Goal: Task Accomplishment & Management: Manage account settings

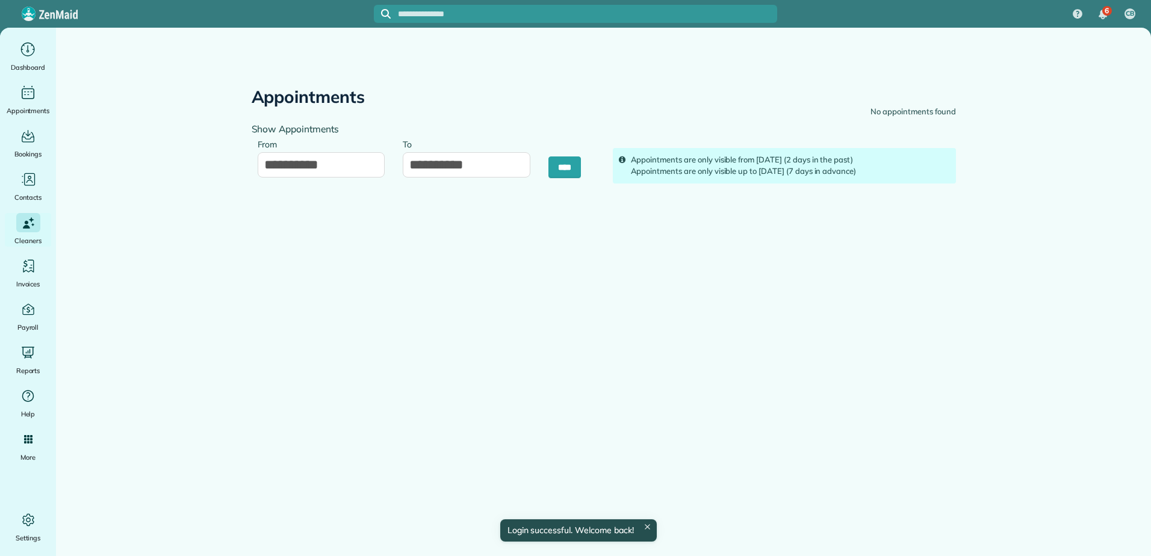
type input "**********"
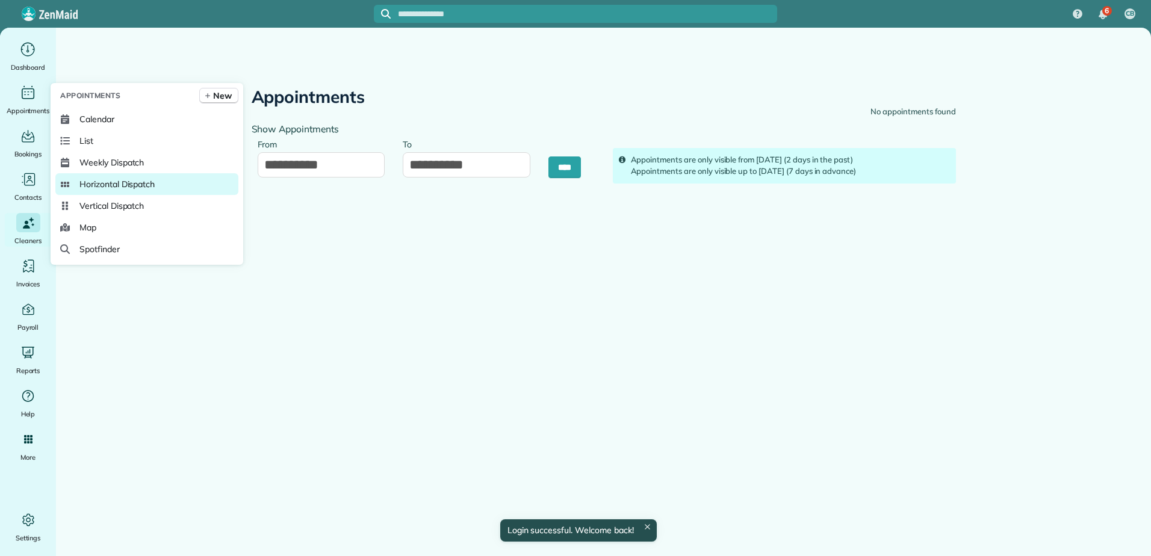
click at [106, 186] on span "Horizontal Dispatch" at bounding box center [116, 184] width 75 height 12
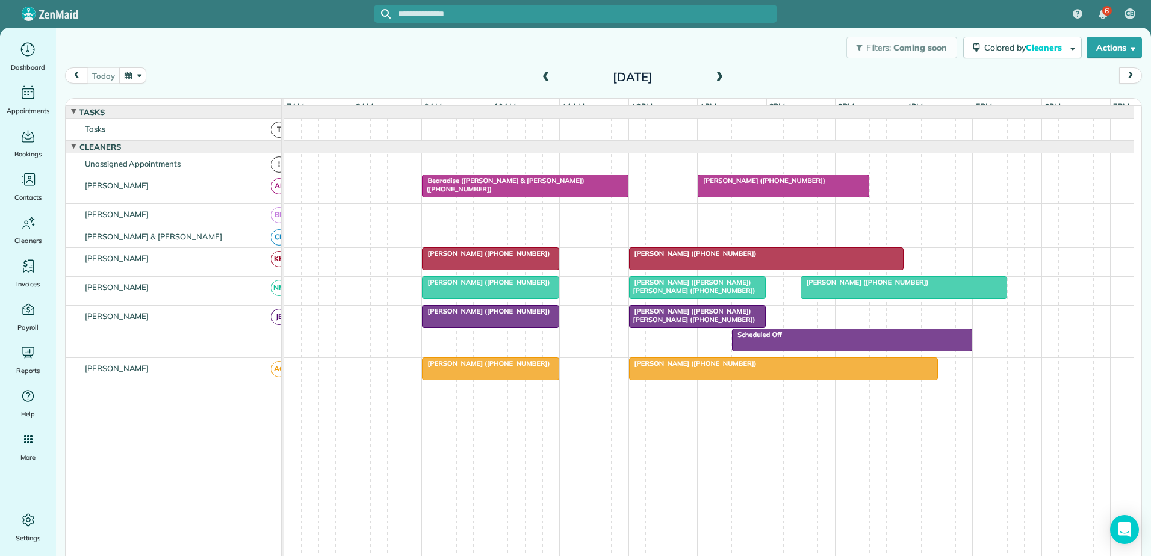
click at [541, 79] on span at bounding box center [545, 77] width 13 height 11
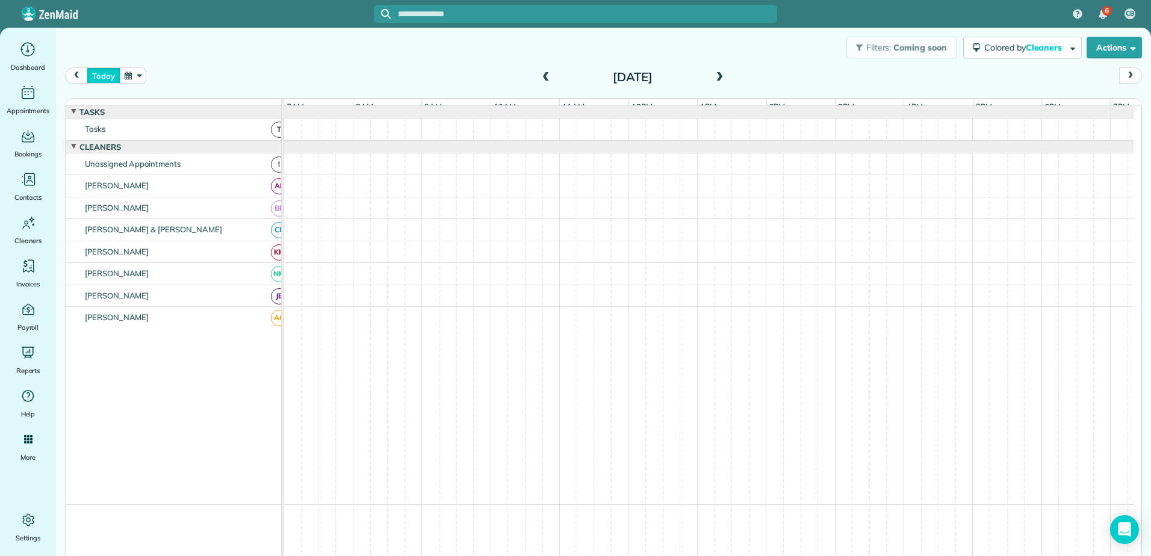
click at [92, 75] on button "today" at bounding box center [103, 75] width 33 height 16
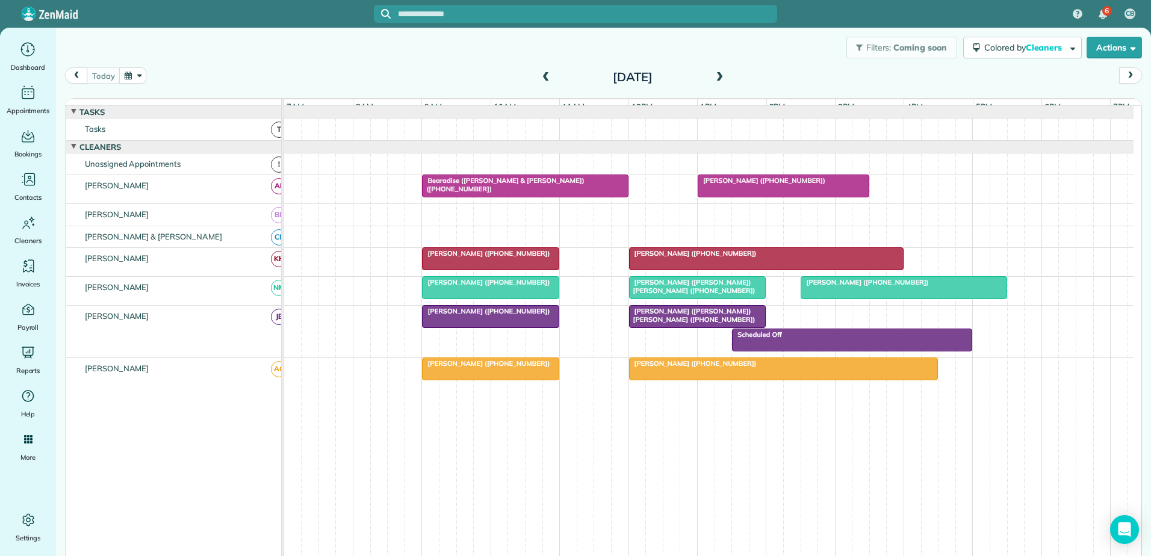
click at [541, 73] on span at bounding box center [545, 77] width 13 height 11
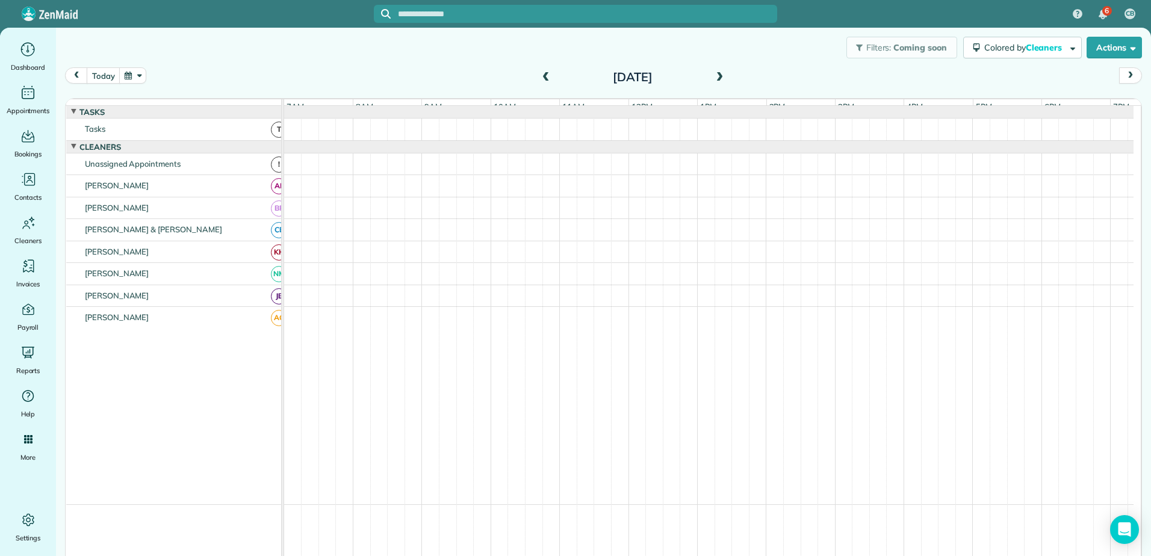
scroll to position [9, 0]
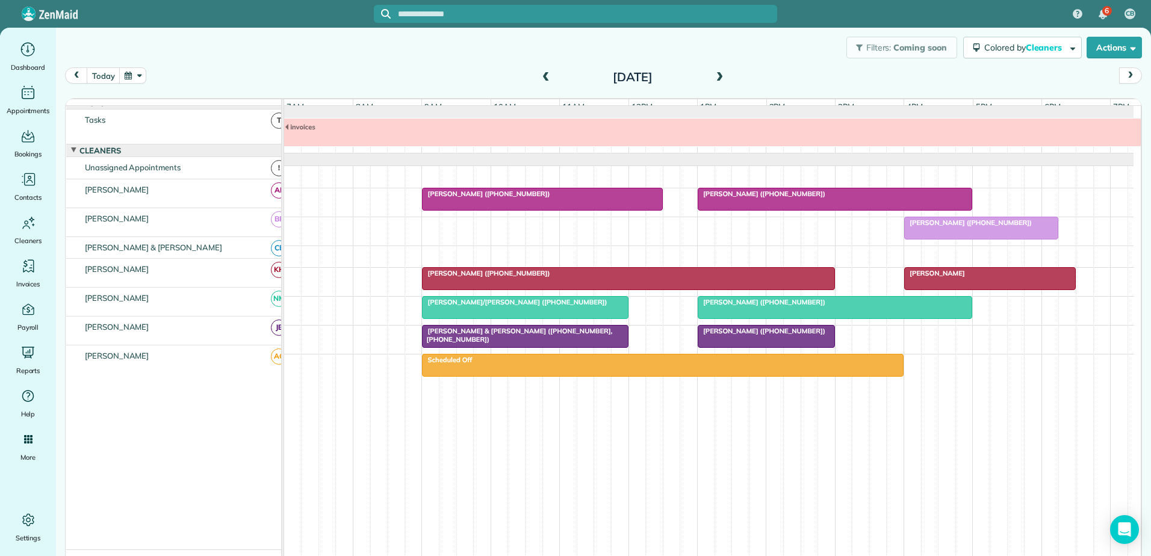
click at [732, 335] on span "[PERSON_NAME] ([PHONE_NUMBER])" at bounding box center [761, 331] width 129 height 8
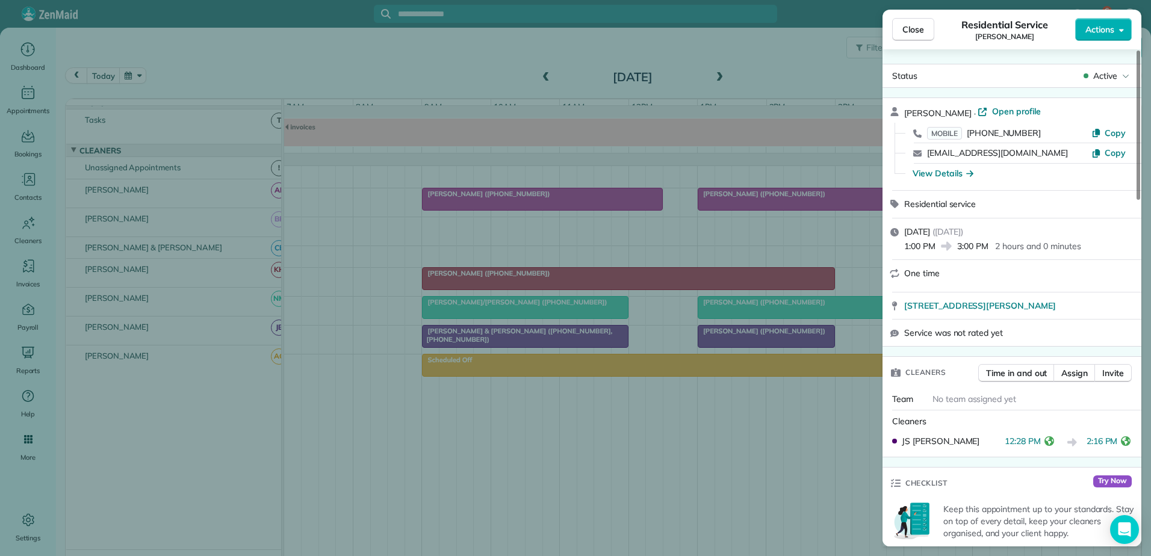
click at [289, 30] on div "Close Residential Service [PERSON_NAME] Actions Status Active [PERSON_NAME] · O…" at bounding box center [575, 278] width 1151 height 556
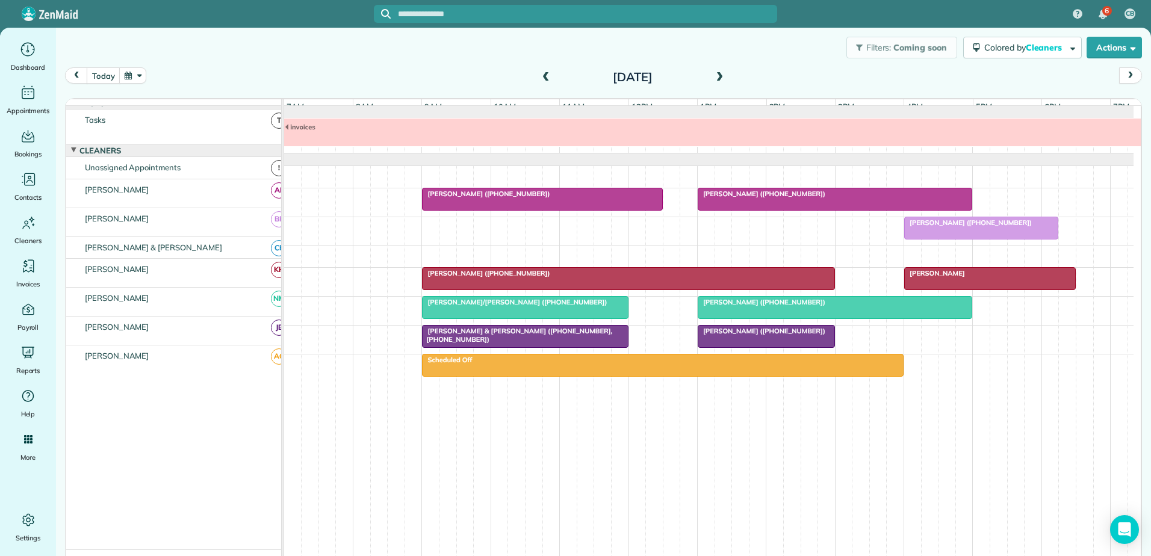
click at [790, 306] on span "[PERSON_NAME] ([PHONE_NUMBER])" at bounding box center [761, 302] width 129 height 8
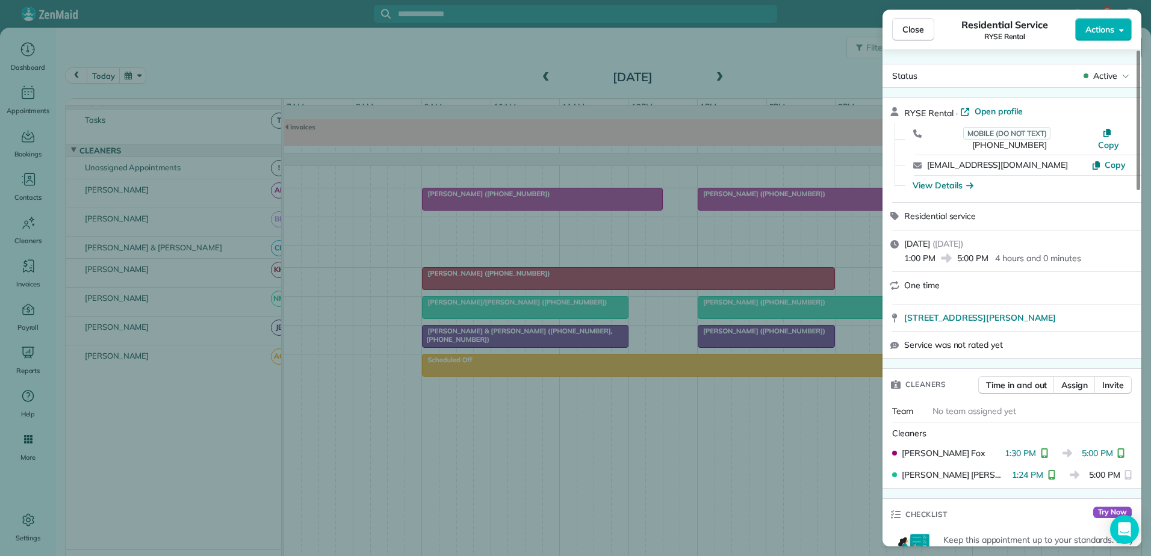
click at [449, 145] on div "Close Residential Service RYSE Rental Actions Status Active RYSE Rental · Open …" at bounding box center [575, 278] width 1151 height 556
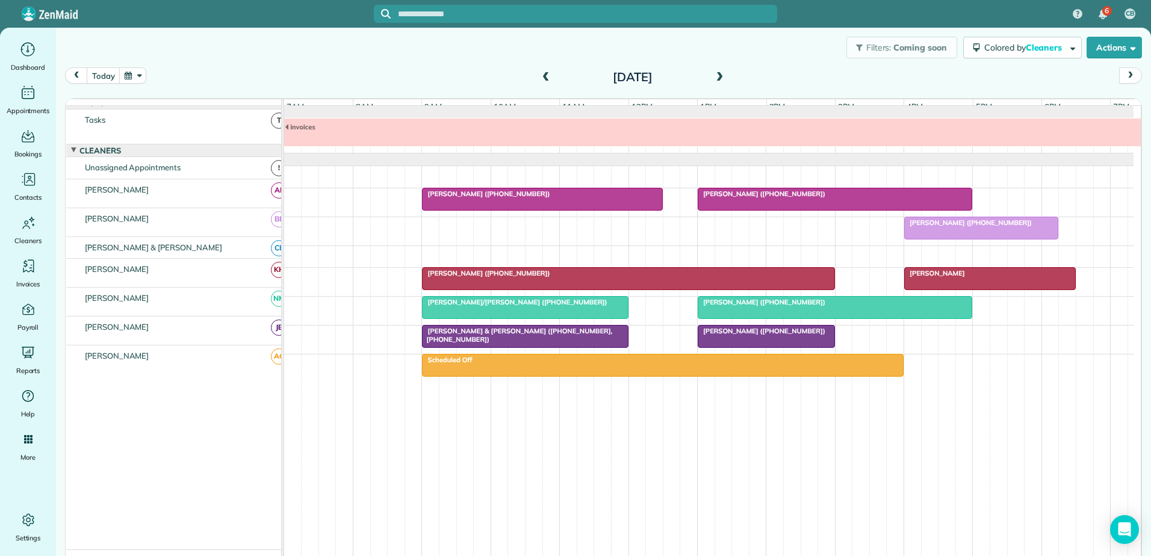
click at [957, 278] on div "[PERSON_NAME]" at bounding box center [990, 273] width 164 height 8
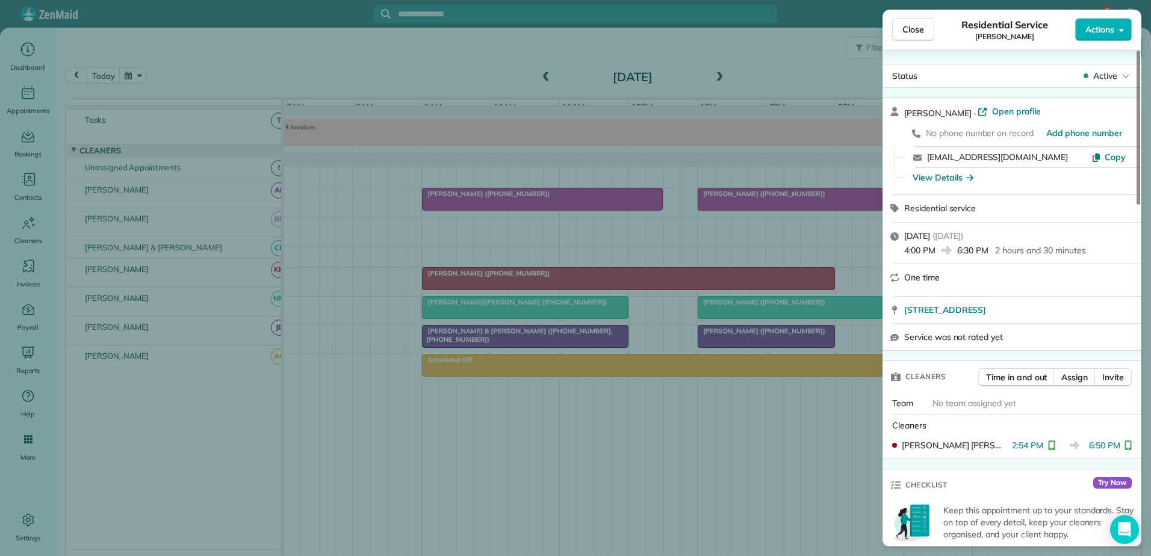
click at [557, 299] on div "Close Residential Service [PERSON_NAME] Actions Status Active [PERSON_NAME] · O…" at bounding box center [575, 278] width 1151 height 556
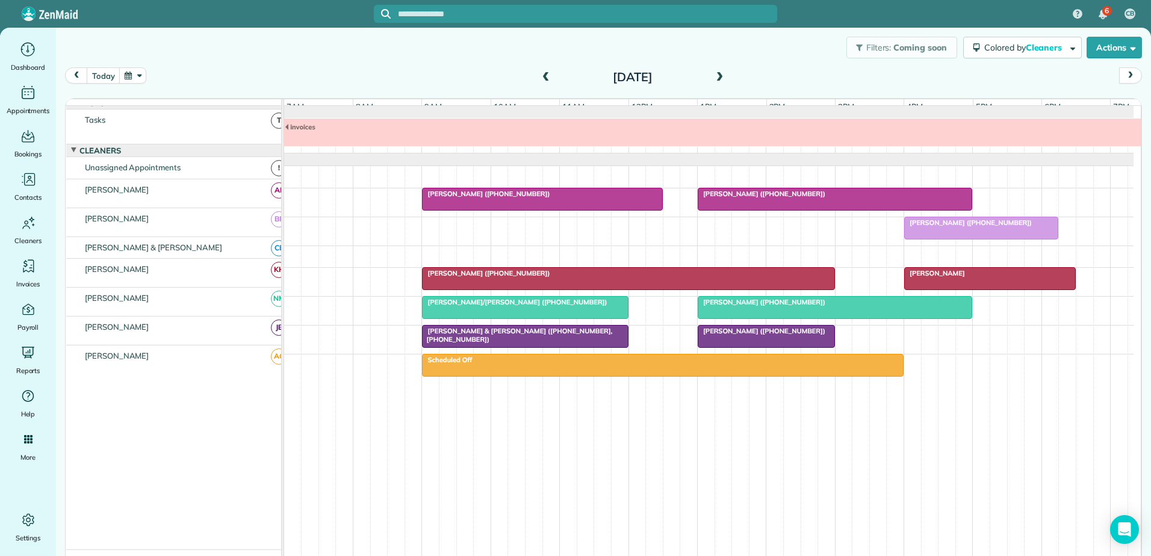
click at [533, 278] on div "[PERSON_NAME] ([PHONE_NUMBER])" at bounding box center [628, 273] width 405 height 8
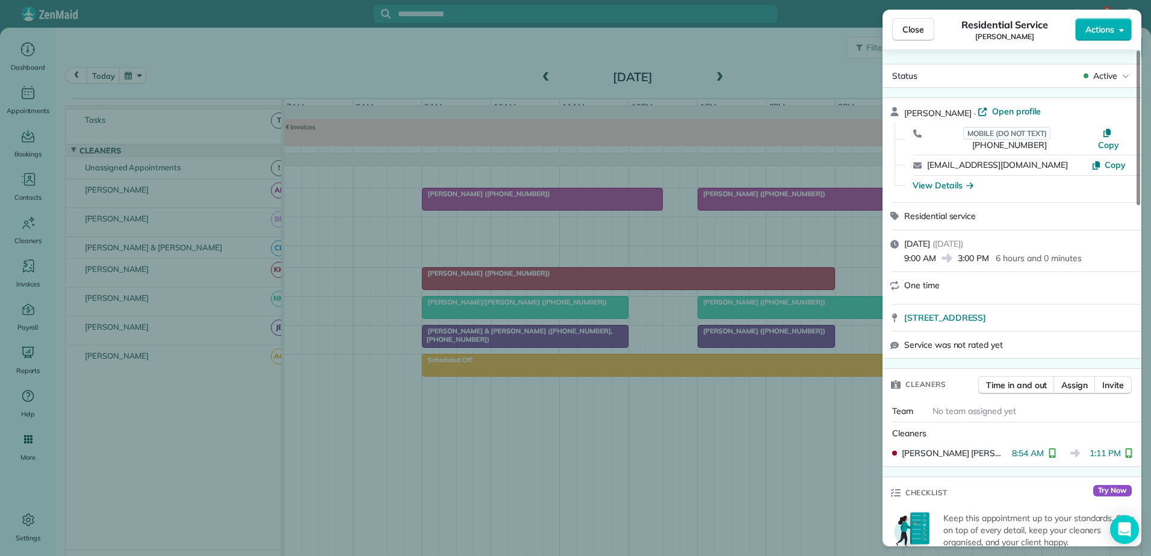
click at [541, 285] on div "Close Residential Service [PERSON_NAME] Actions Status Active [PERSON_NAME] · O…" at bounding box center [575, 278] width 1151 height 556
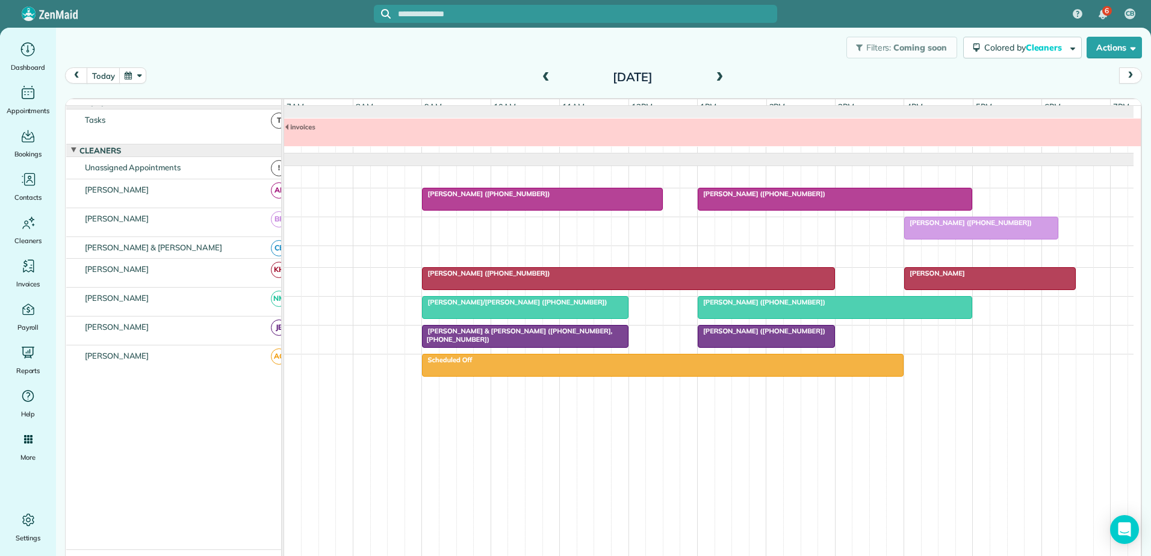
click at [954, 278] on div "[PERSON_NAME]" at bounding box center [990, 273] width 164 height 8
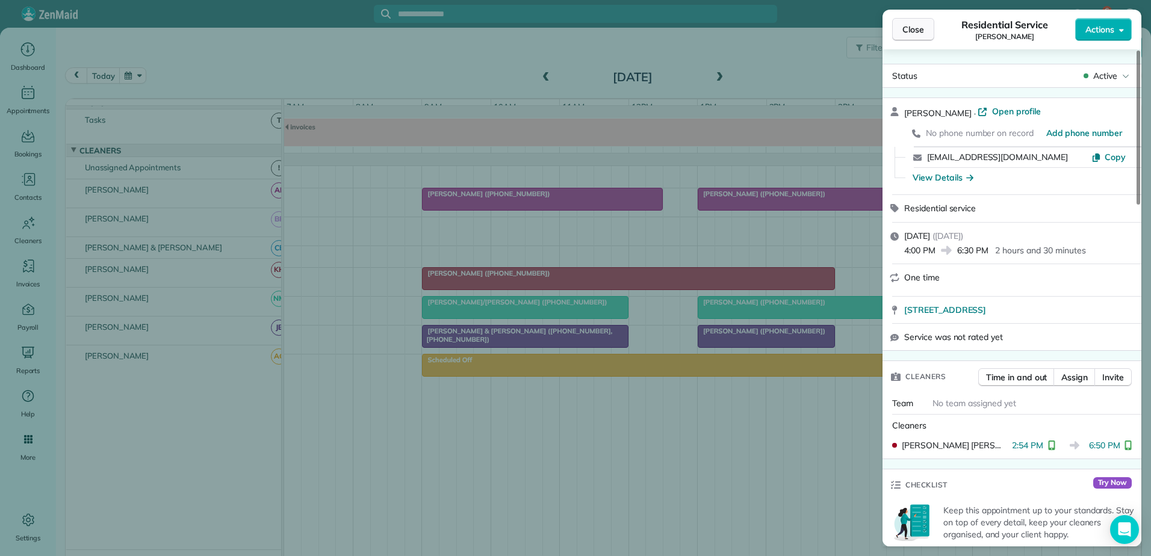
click at [905, 26] on span "Close" at bounding box center [914, 29] width 22 height 12
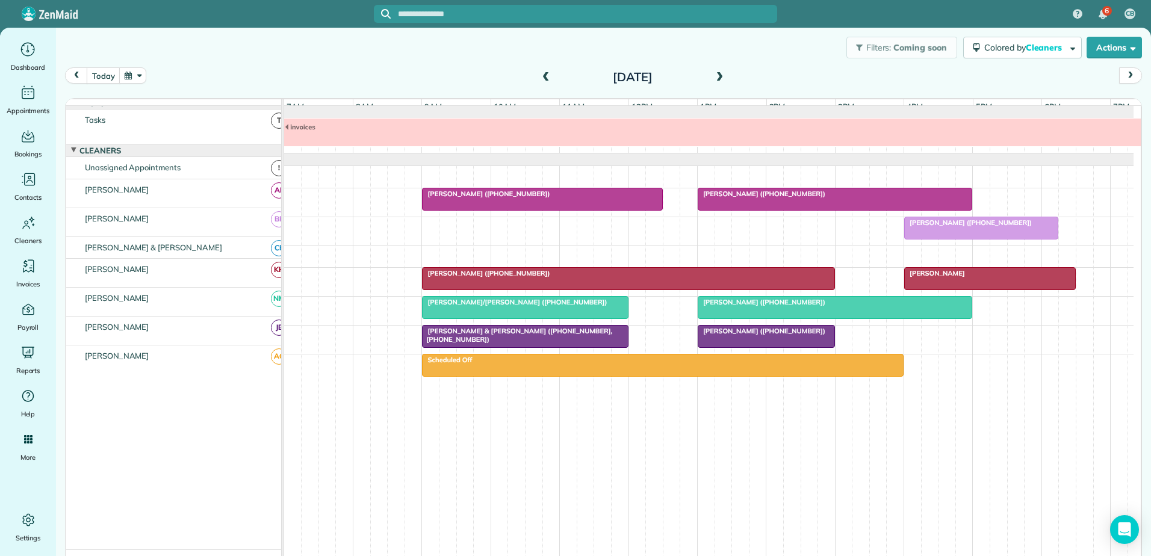
click at [930, 278] on span "[PERSON_NAME]" at bounding box center [935, 273] width 62 height 8
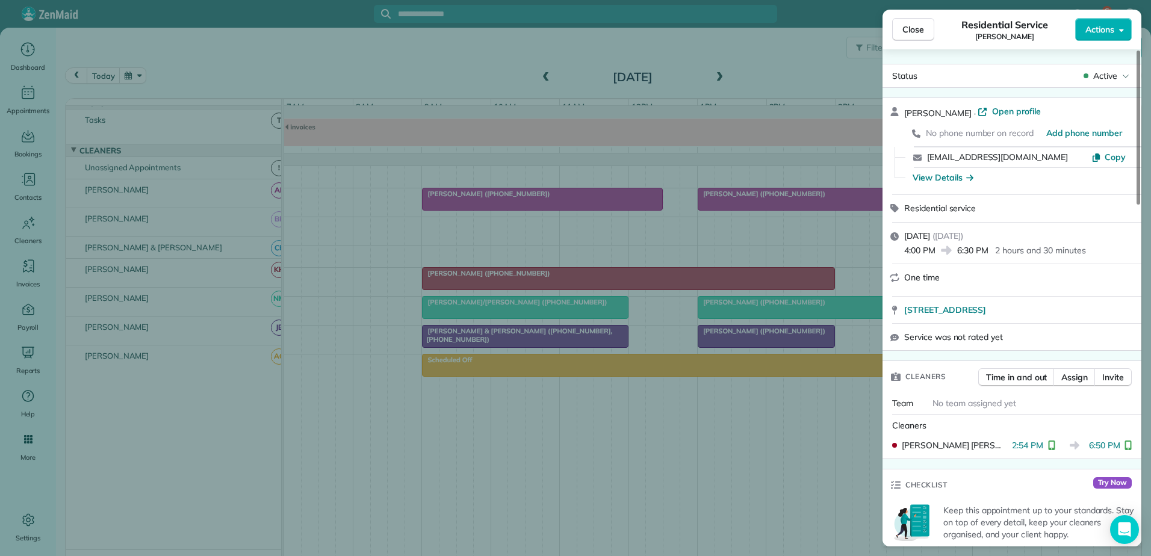
click at [665, 335] on div "Close Residential Service [PERSON_NAME] Actions Status Active [PERSON_NAME] · O…" at bounding box center [575, 278] width 1151 height 556
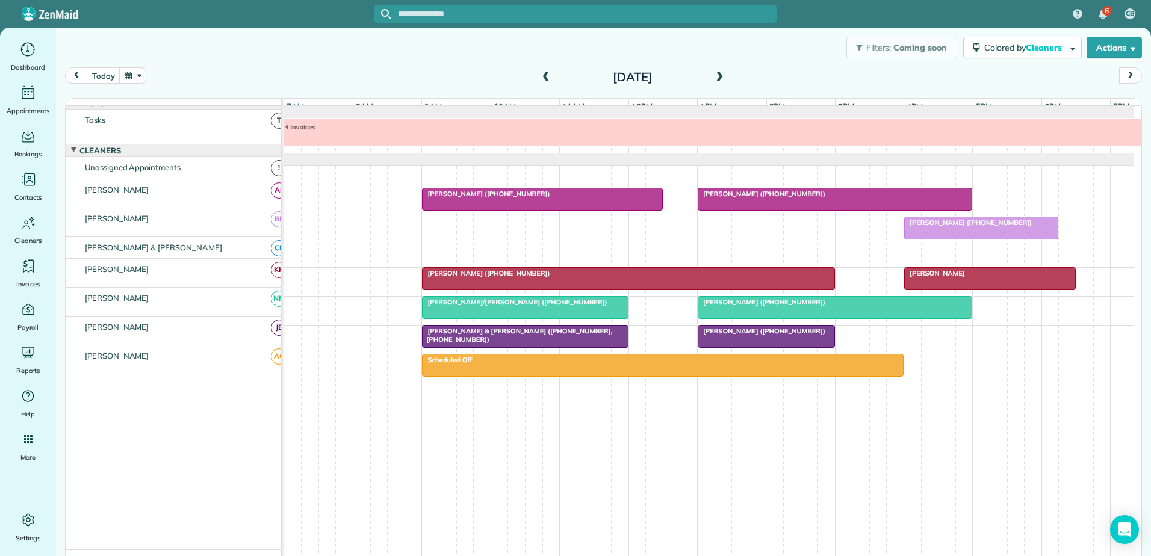
click at [942, 227] on span "[PERSON_NAME] ([PHONE_NUMBER])" at bounding box center [968, 223] width 129 height 8
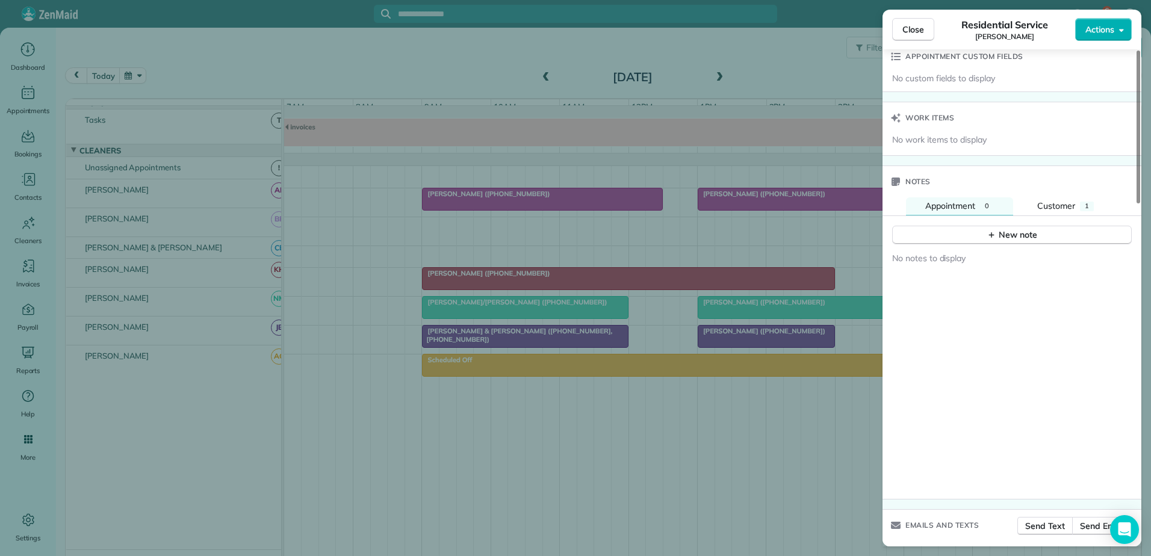
scroll to position [842, 0]
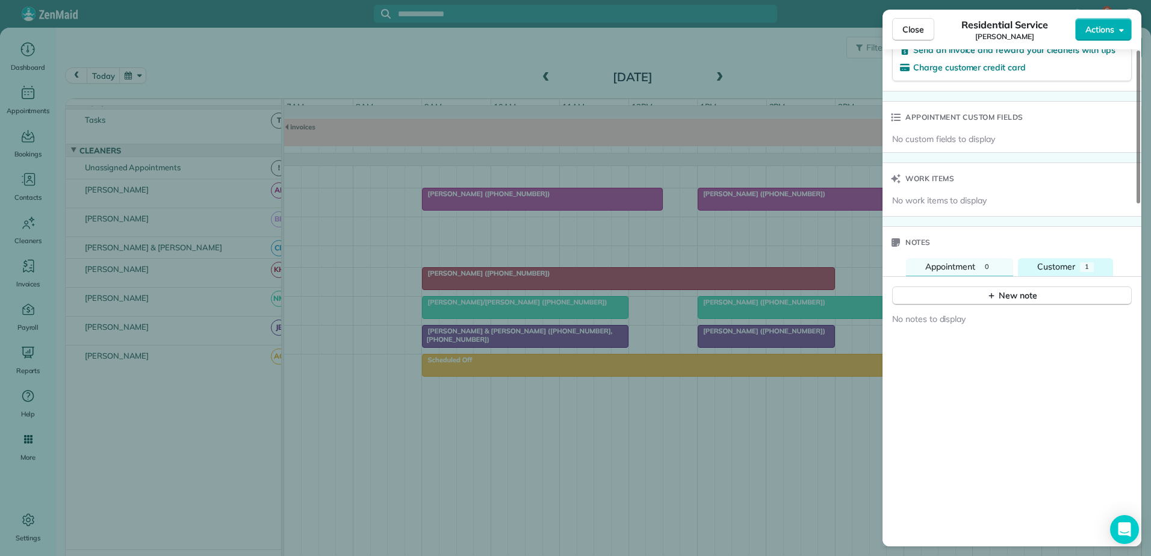
click at [1022, 258] on button "Customer 1" at bounding box center [1065, 267] width 95 height 18
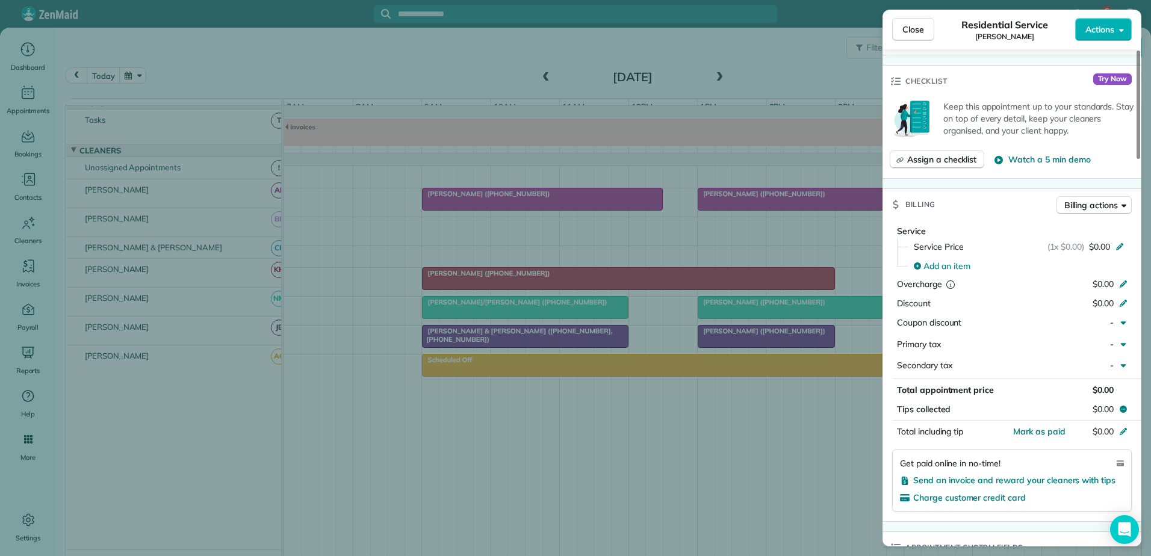
scroll to position [0, 0]
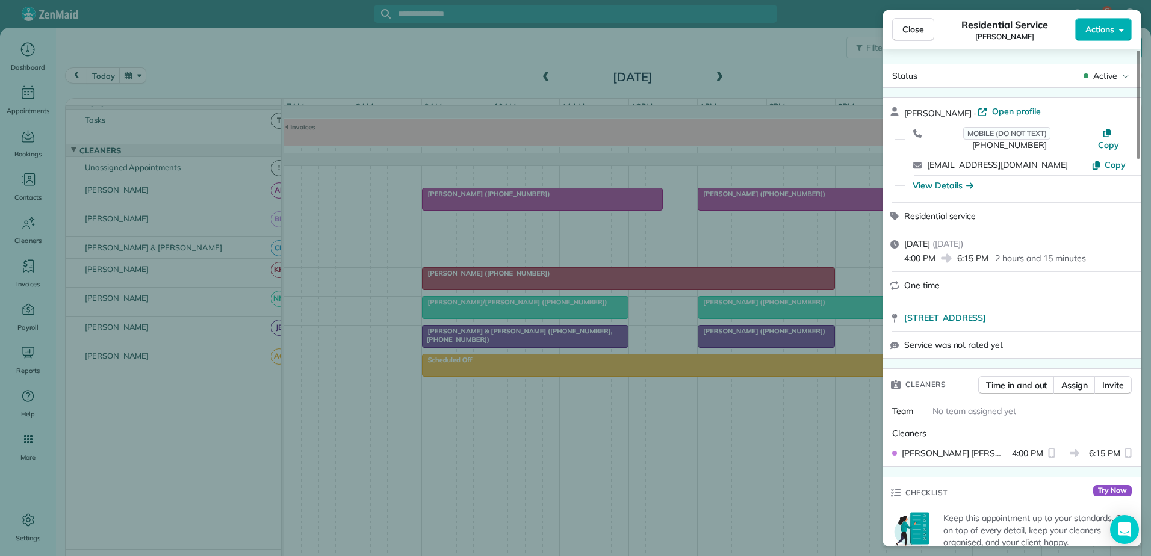
click at [765, 434] on div "Close Residential Service [PERSON_NAME] Actions Status Active [PERSON_NAME] · O…" at bounding box center [575, 278] width 1151 height 556
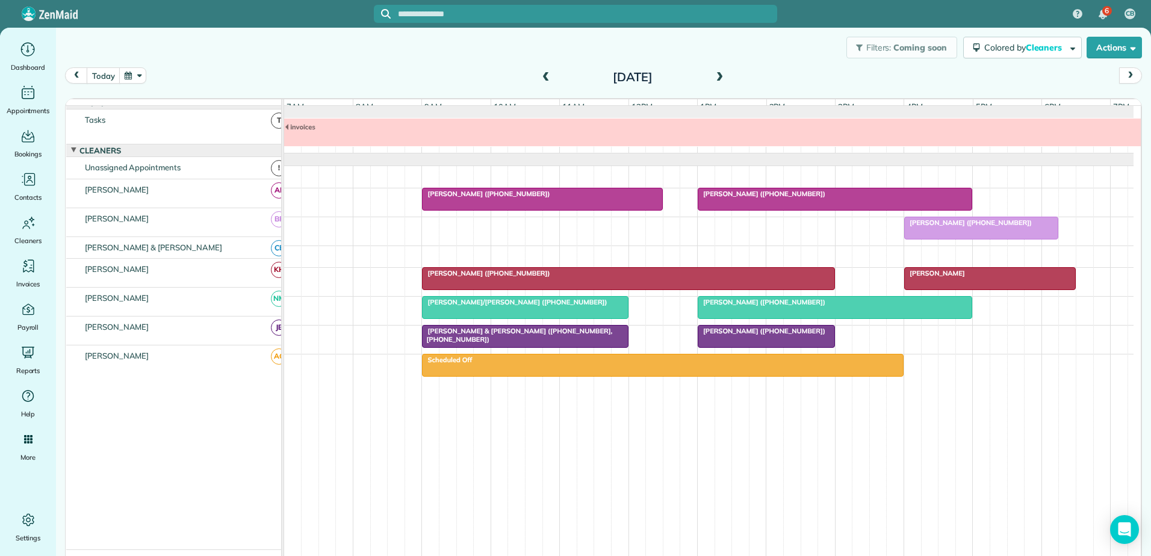
click at [973, 236] on div at bounding box center [981, 228] width 153 height 22
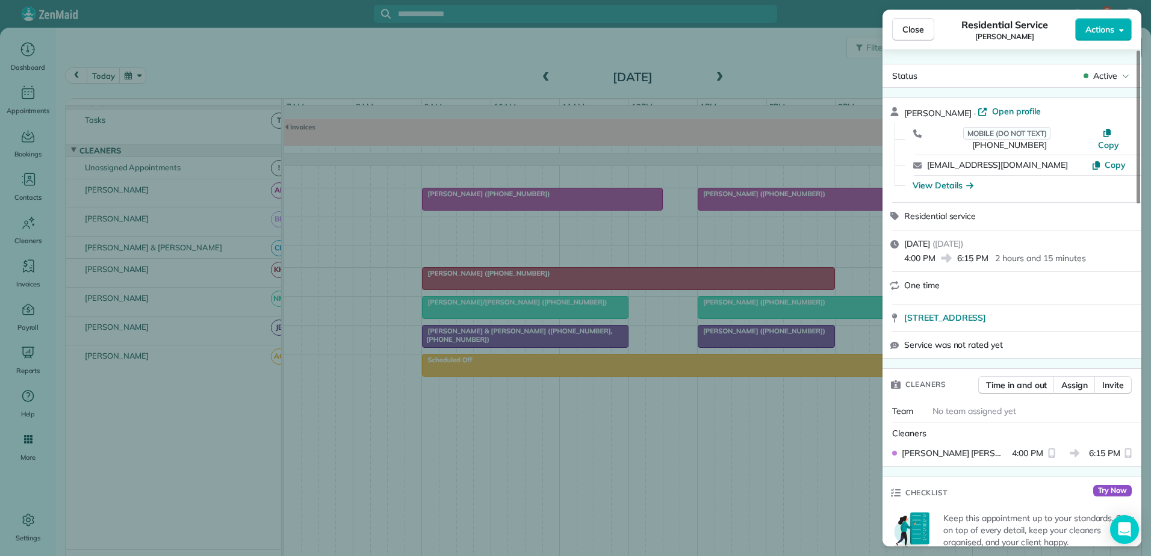
click at [835, 257] on div "Close Residential Service [PERSON_NAME] Actions Status Active [PERSON_NAME] · O…" at bounding box center [575, 278] width 1151 height 556
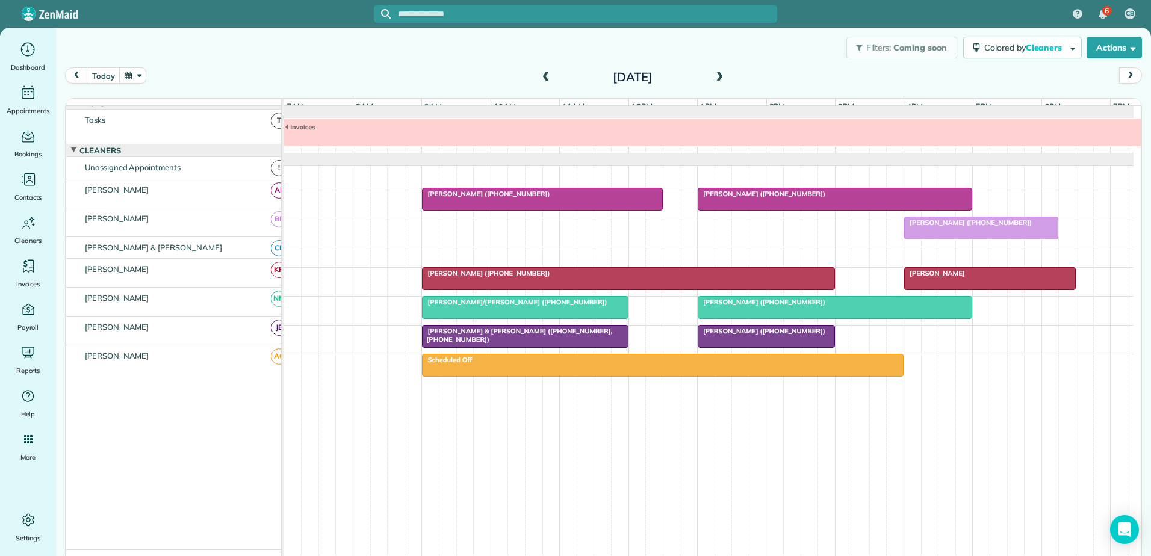
click at [980, 227] on span "[PERSON_NAME] ([PHONE_NUMBER])" at bounding box center [968, 223] width 129 height 8
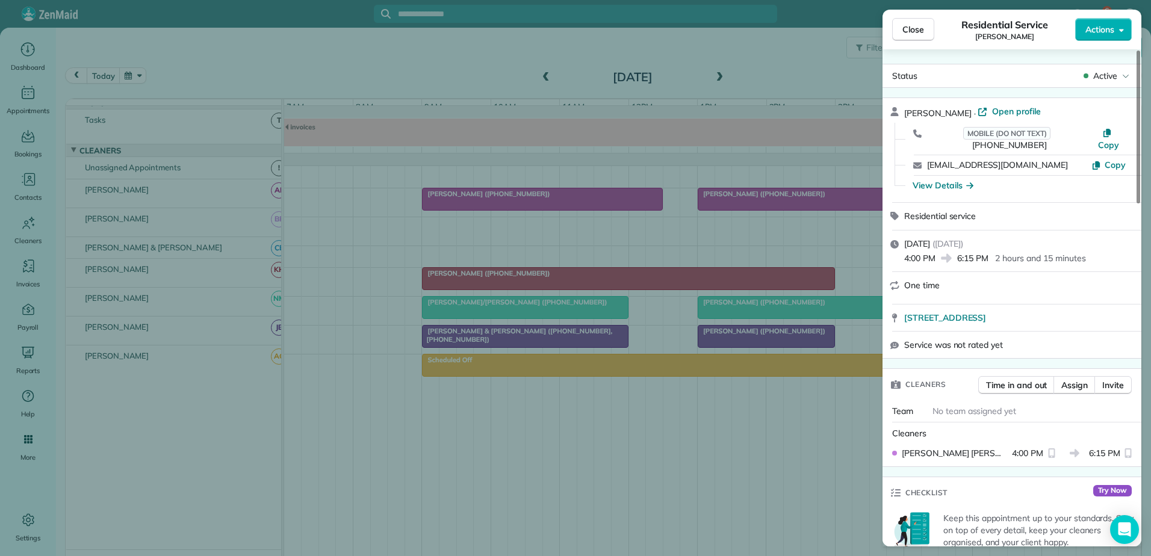
click at [813, 425] on div "Close Residential Service [PERSON_NAME] Actions Status Active [PERSON_NAME] · O…" at bounding box center [575, 278] width 1151 height 556
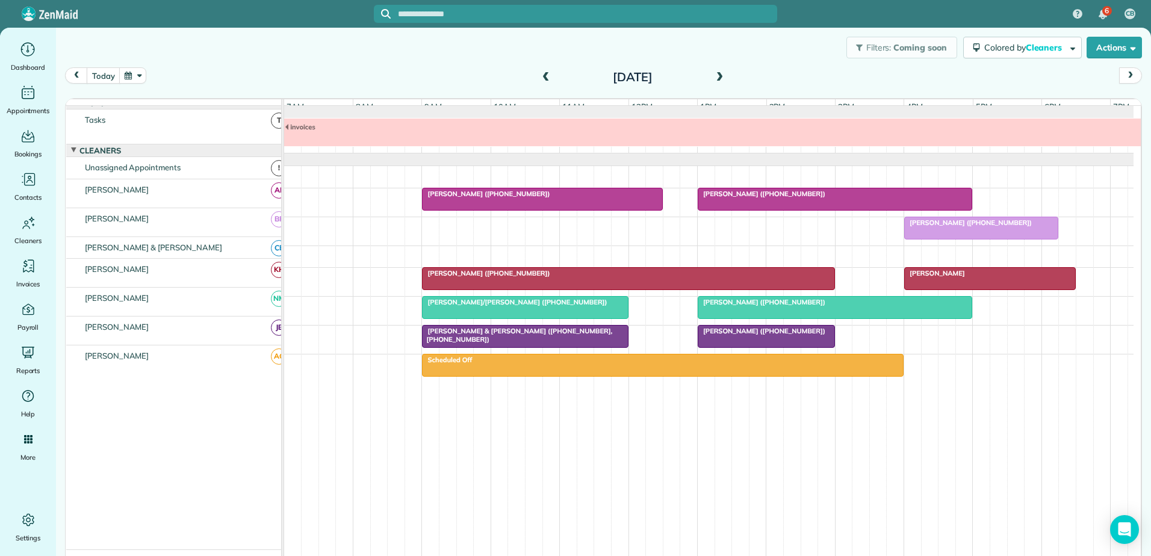
click at [977, 227] on span "[PERSON_NAME] ([PHONE_NUMBER])" at bounding box center [968, 223] width 129 height 8
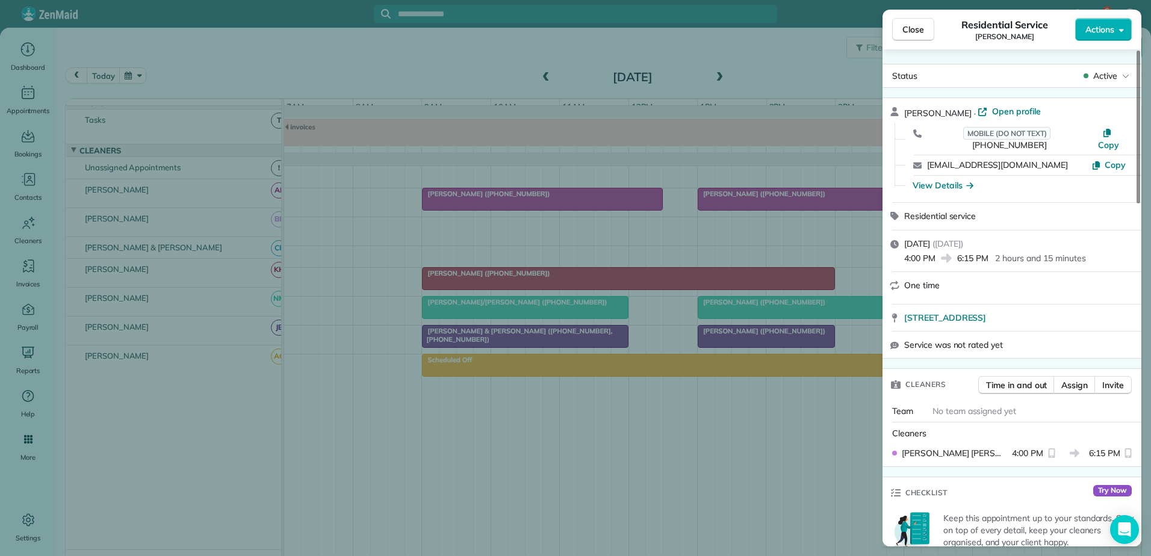
click at [771, 358] on div "Close Residential Service [PERSON_NAME] Actions Status Active [PERSON_NAME] · O…" at bounding box center [575, 278] width 1151 height 556
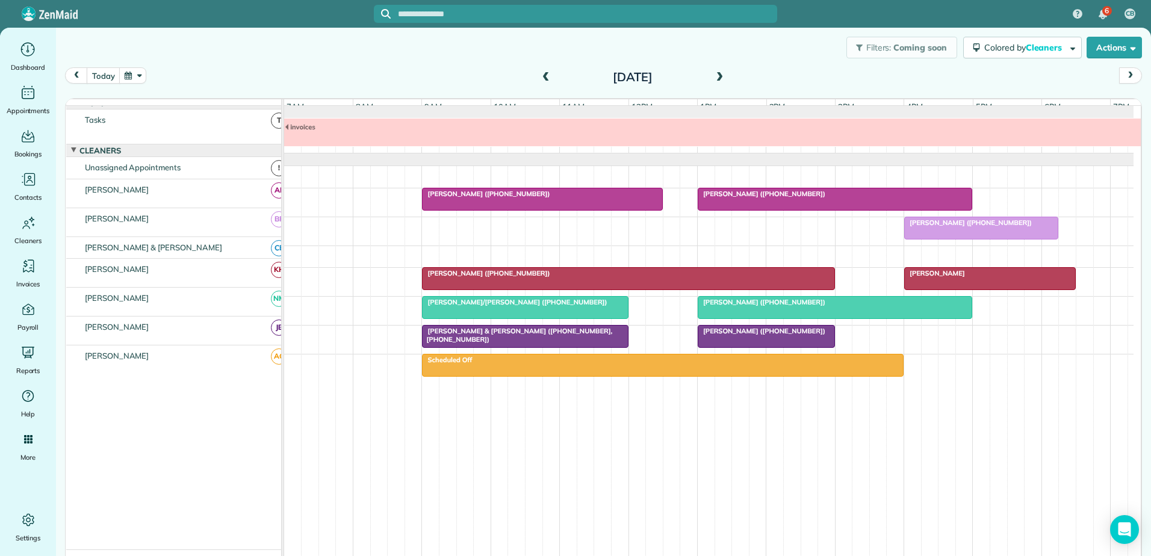
click at [984, 239] on div at bounding box center [981, 228] width 153 height 22
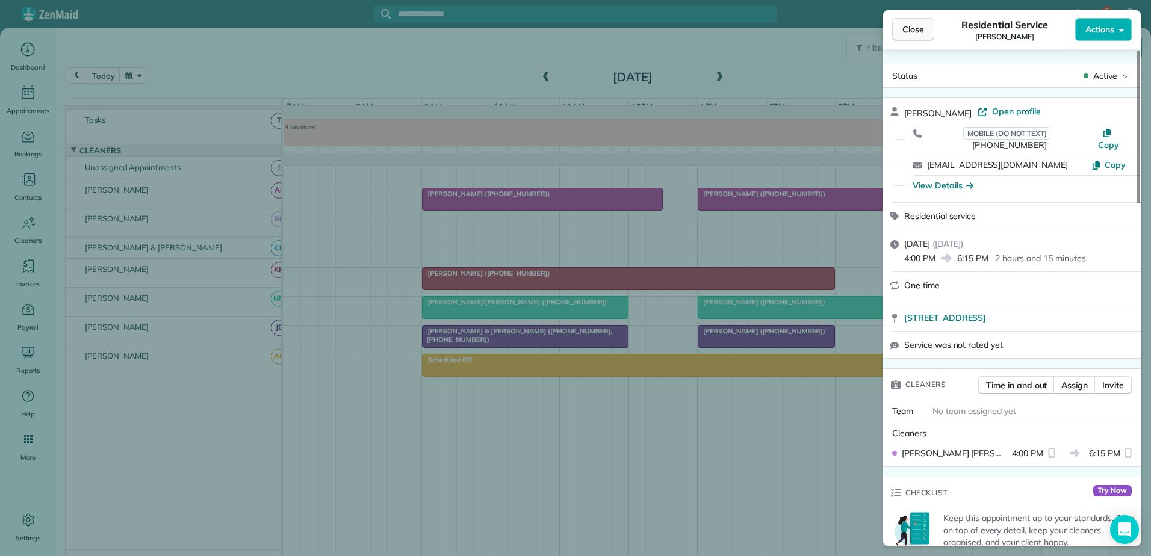
click at [914, 37] on button "Close" at bounding box center [913, 29] width 42 height 23
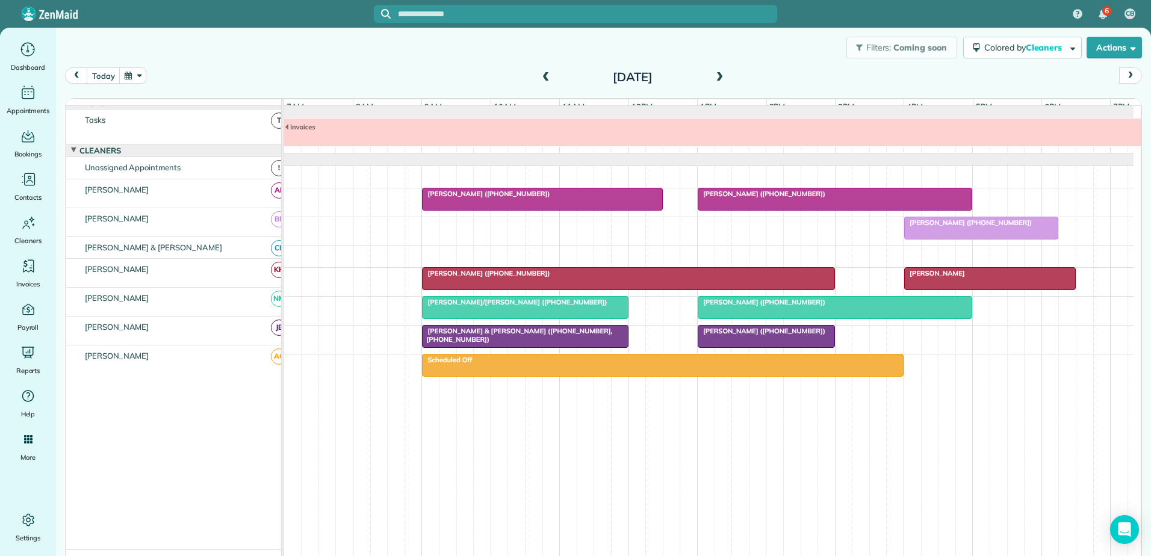
click at [753, 58] on div "Filters: Coming soon Colored by Cleaners Color by Cleaner Color by Team Color b…" at bounding box center [603, 48] width 1095 height 40
click at [101, 73] on button "today" at bounding box center [103, 75] width 33 height 16
